Goal: Task Accomplishment & Management: Manage account settings

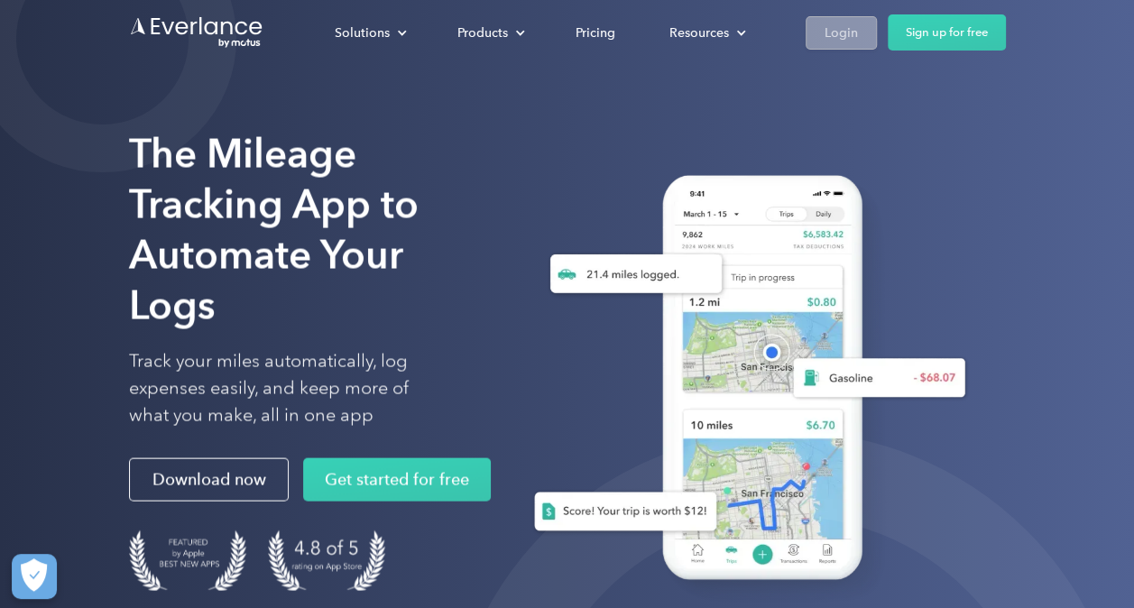
click at [843, 34] on div "Login" at bounding box center [840, 33] width 33 height 23
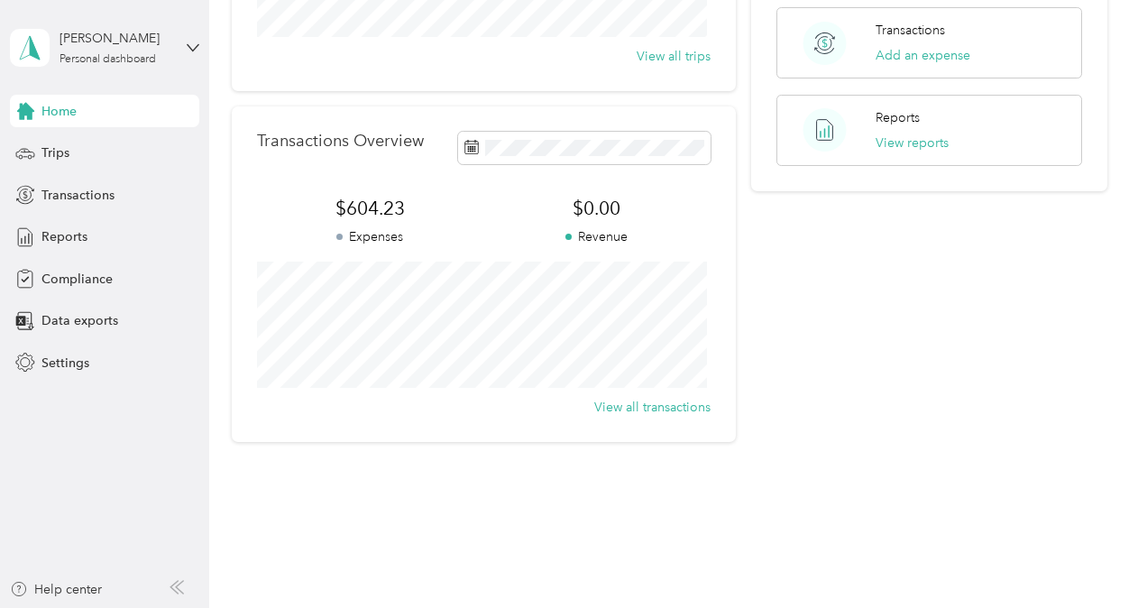
scroll to position [271, 0]
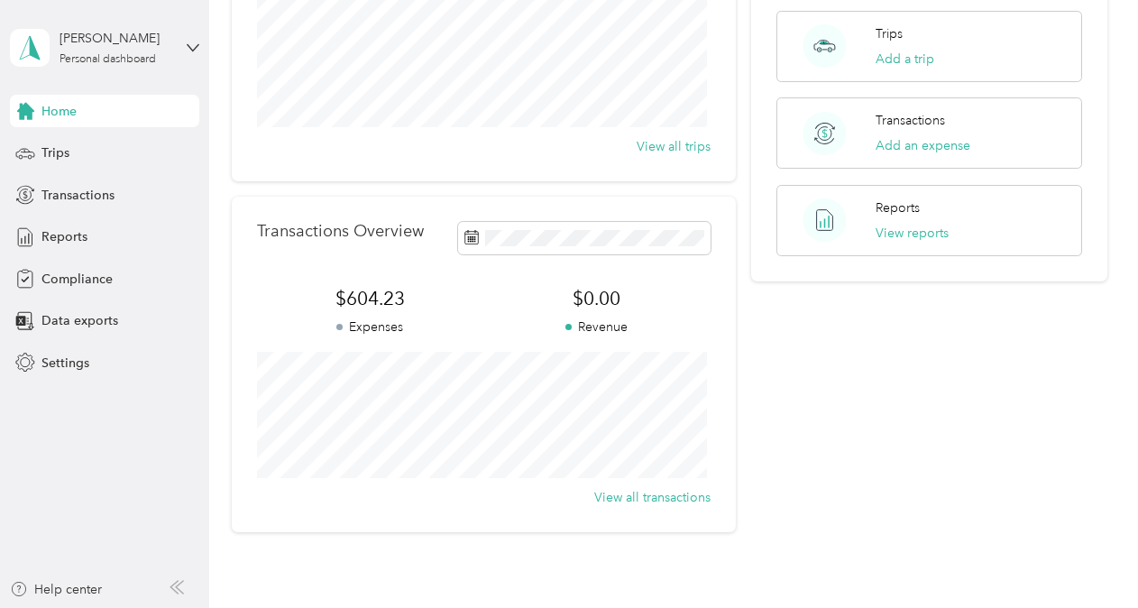
click at [356, 298] on span "$604.23" at bounding box center [370, 298] width 227 height 25
click at [78, 152] on div "Trips" at bounding box center [104, 153] width 189 height 32
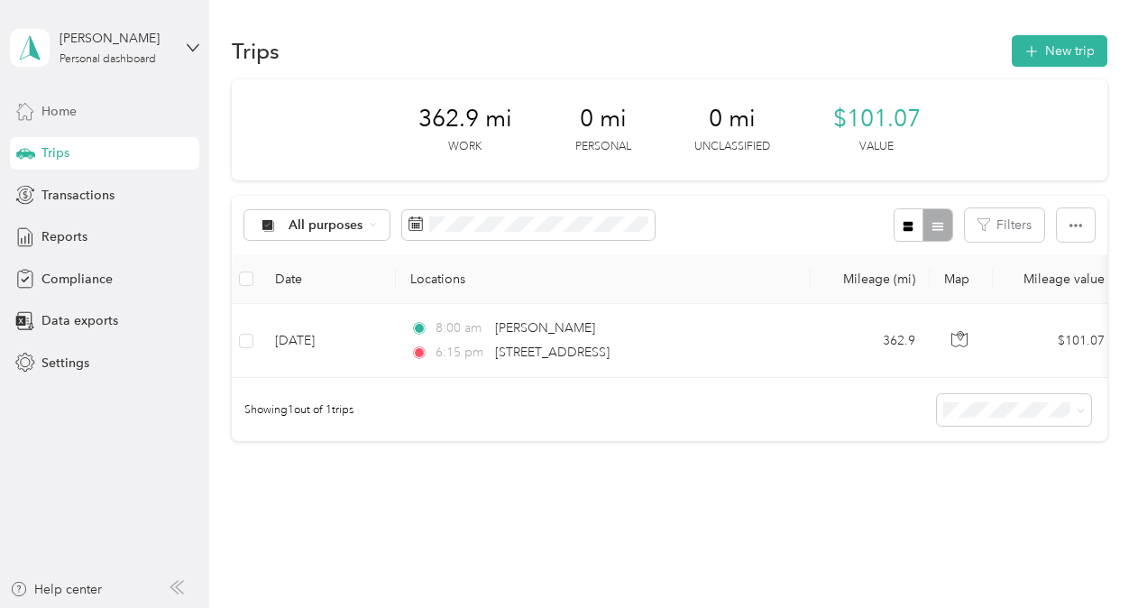
click at [88, 122] on div "Home" at bounding box center [104, 111] width 189 height 32
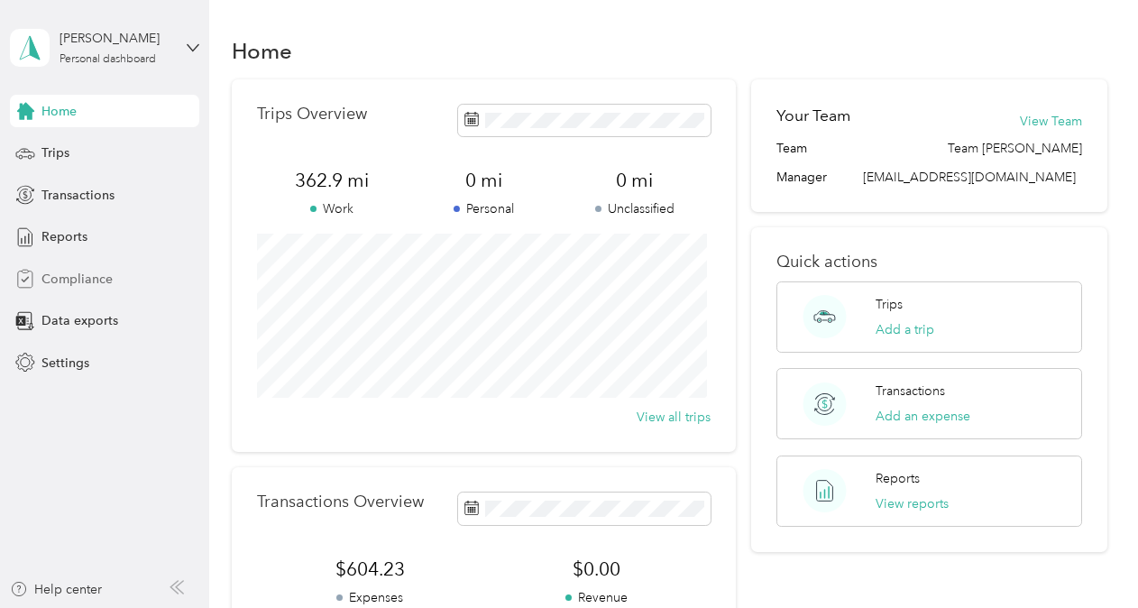
click at [76, 279] on span "Compliance" at bounding box center [76, 279] width 71 height 19
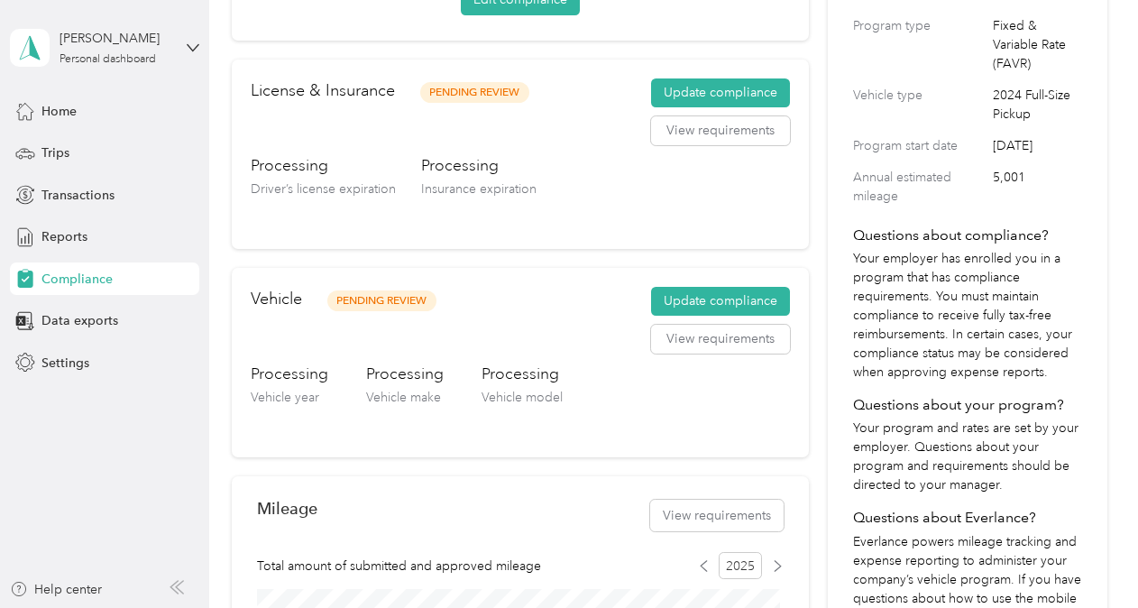
scroll to position [180, 0]
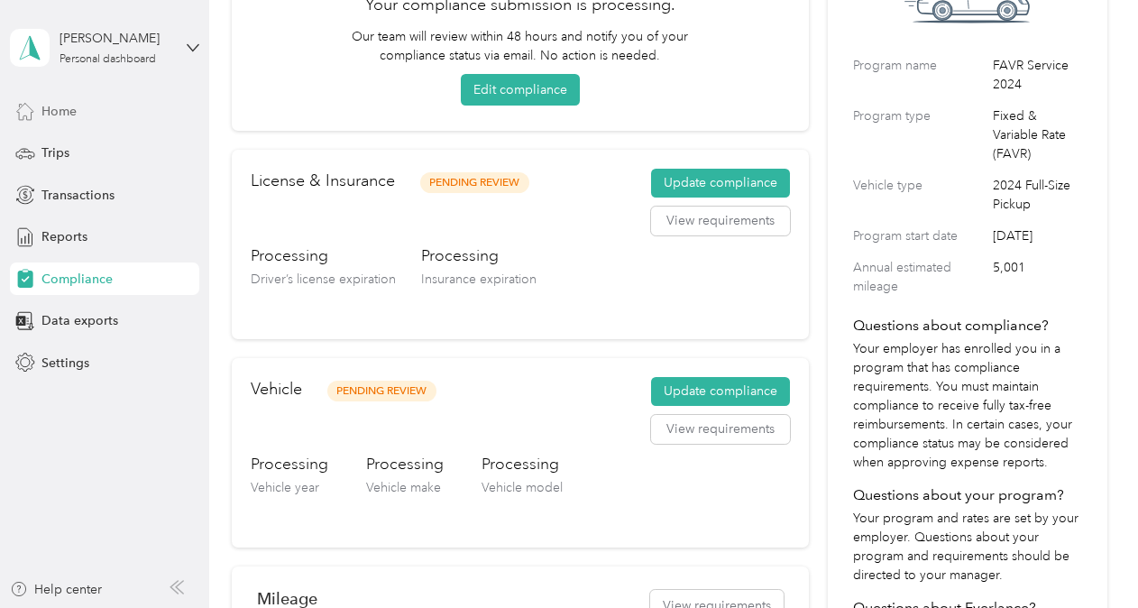
click at [115, 116] on div "Home" at bounding box center [104, 111] width 189 height 32
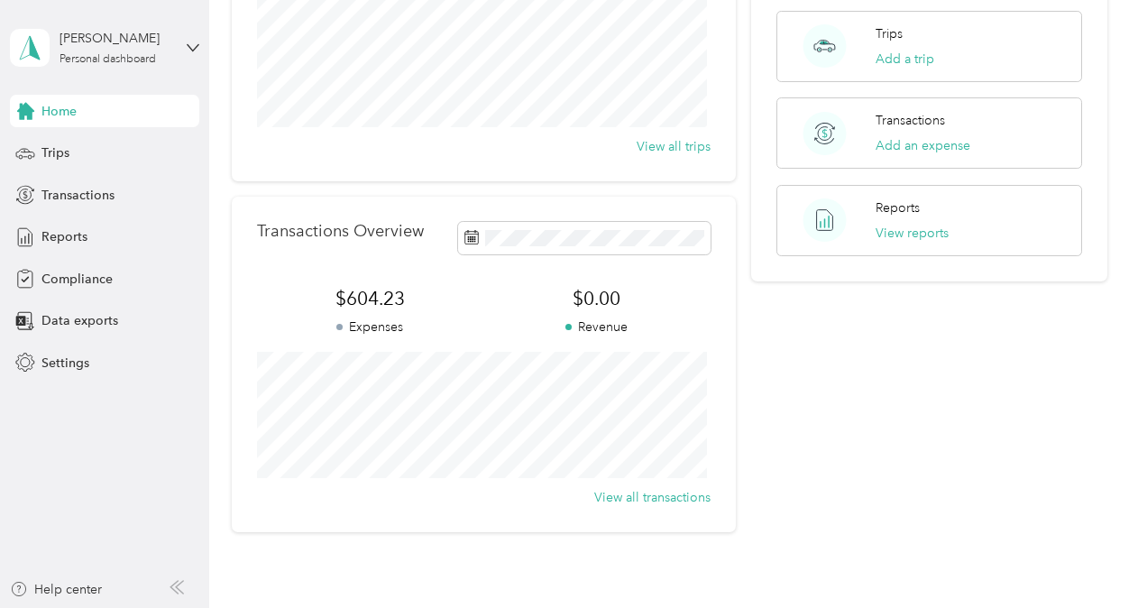
scroll to position [180, 0]
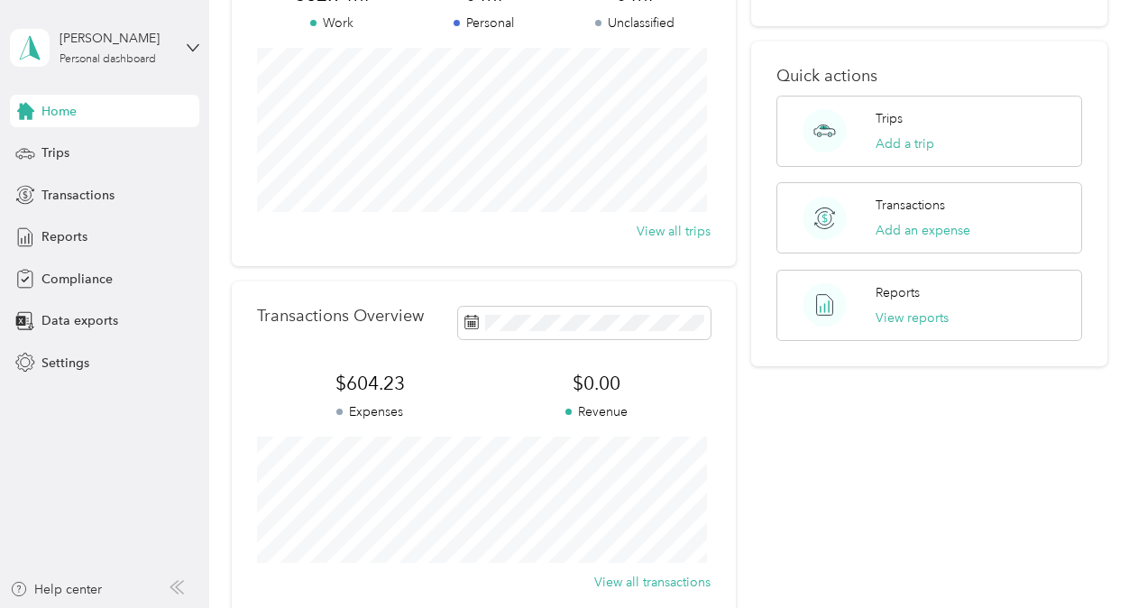
click at [362, 290] on div "Transactions Overview $604.23 Expenses $0.00 Revenue View all transactions" at bounding box center [484, 448] width 504 height 335
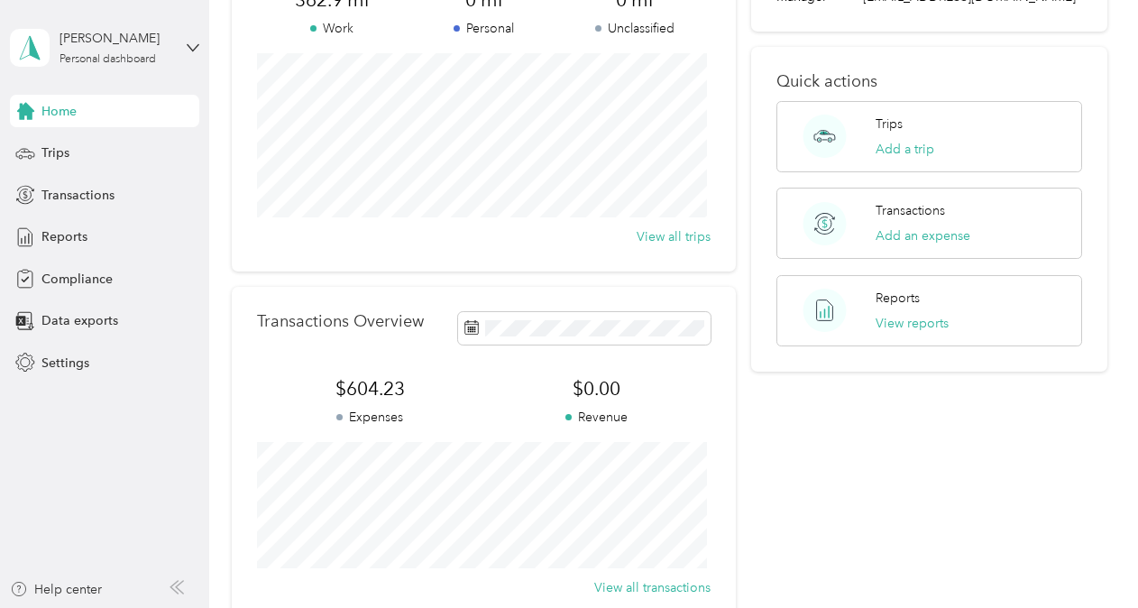
click at [382, 389] on span "$604.23" at bounding box center [370, 388] width 227 height 25
click at [382, 414] on p "Expenses" at bounding box center [370, 417] width 227 height 19
click at [577, 444] on div "Transactions Overview $604.23 Expenses $0.00 Revenue View all transactions" at bounding box center [484, 454] width 504 height 335
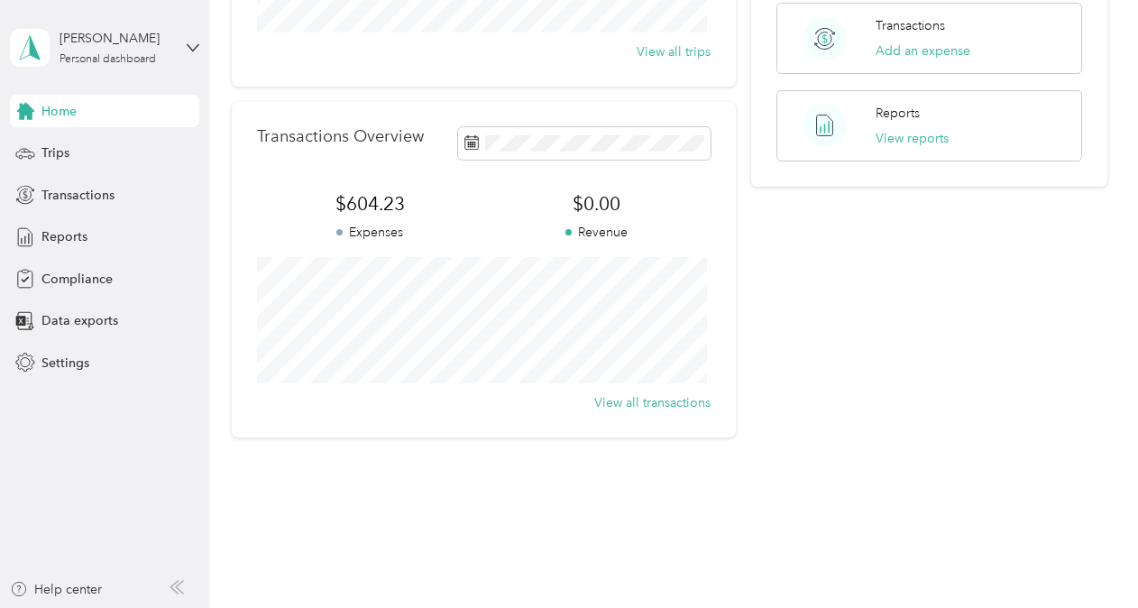
scroll to position [382, 0]
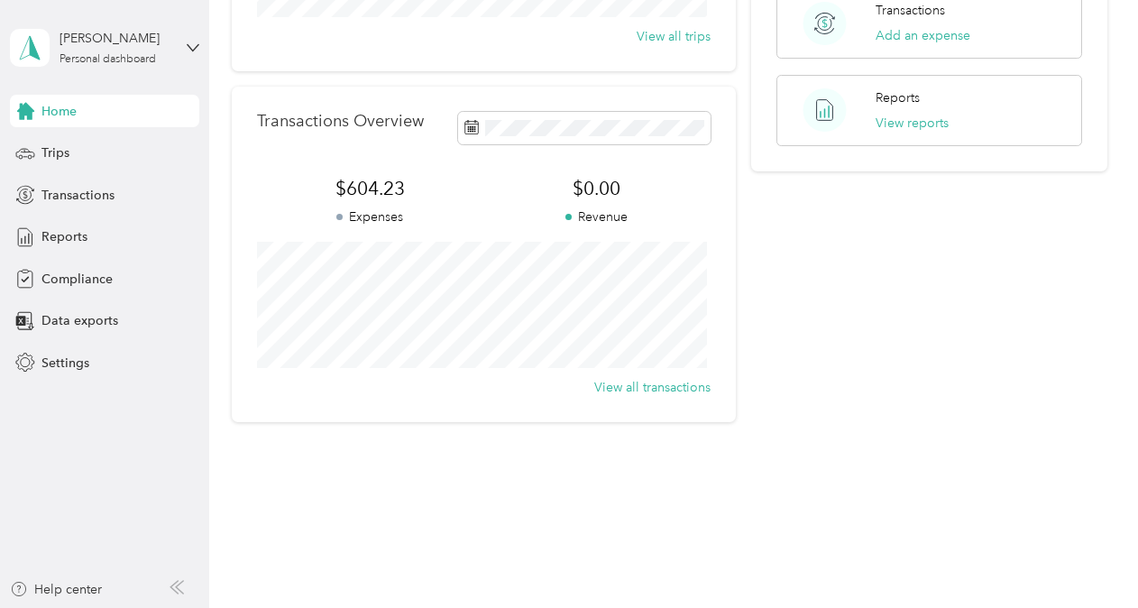
click at [399, 186] on span "$604.23" at bounding box center [370, 188] width 227 height 25
click at [61, 155] on span "Trips" at bounding box center [55, 152] width 28 height 19
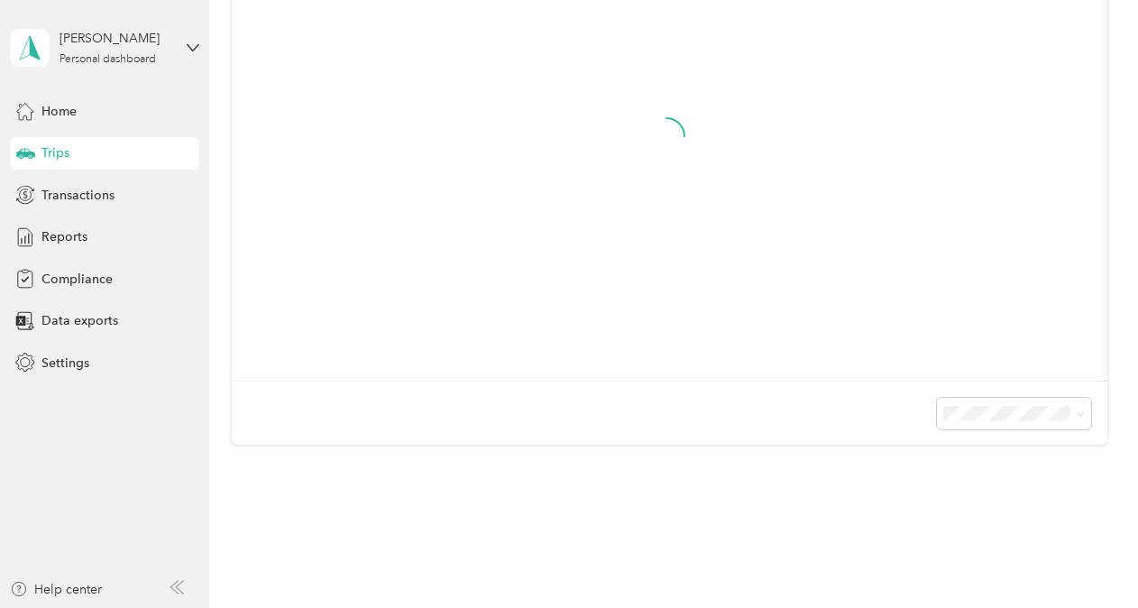
scroll to position [96, 0]
